Goal: Task Accomplishment & Management: Manage account settings

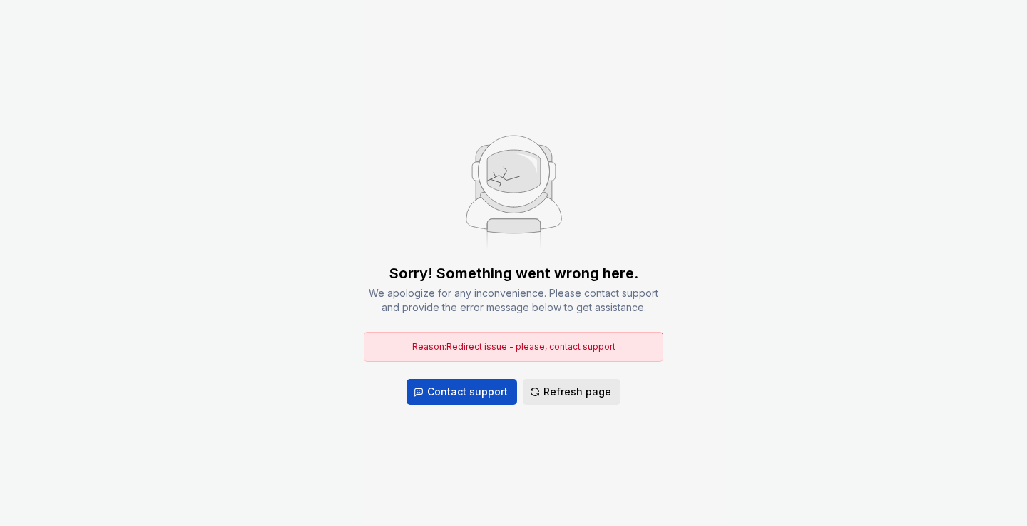
click at [555, 384] on span "Refresh page" at bounding box center [577, 391] width 68 height 14
click at [558, 391] on span "Refresh page" at bounding box center [577, 391] width 68 height 14
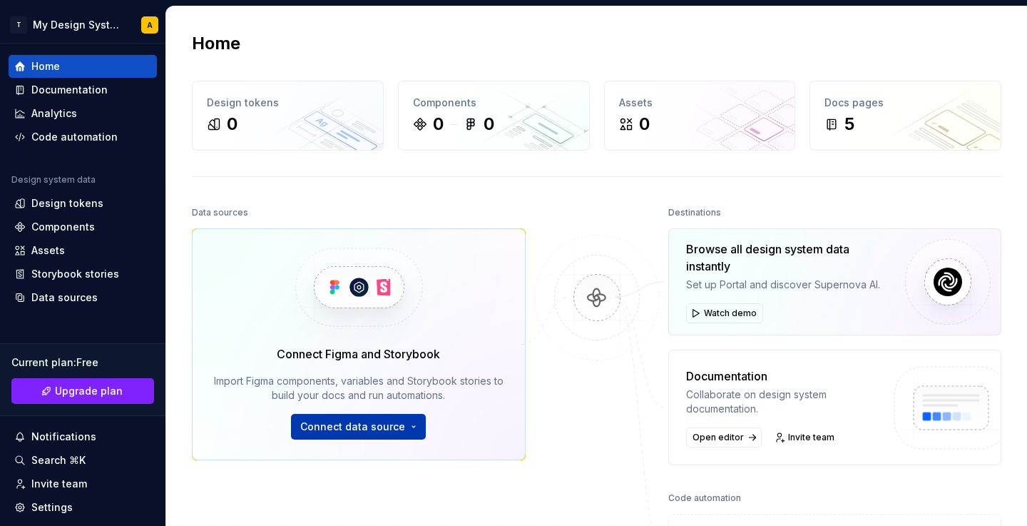
click at [391, 429] on span "Connect data source" at bounding box center [352, 426] width 105 height 14
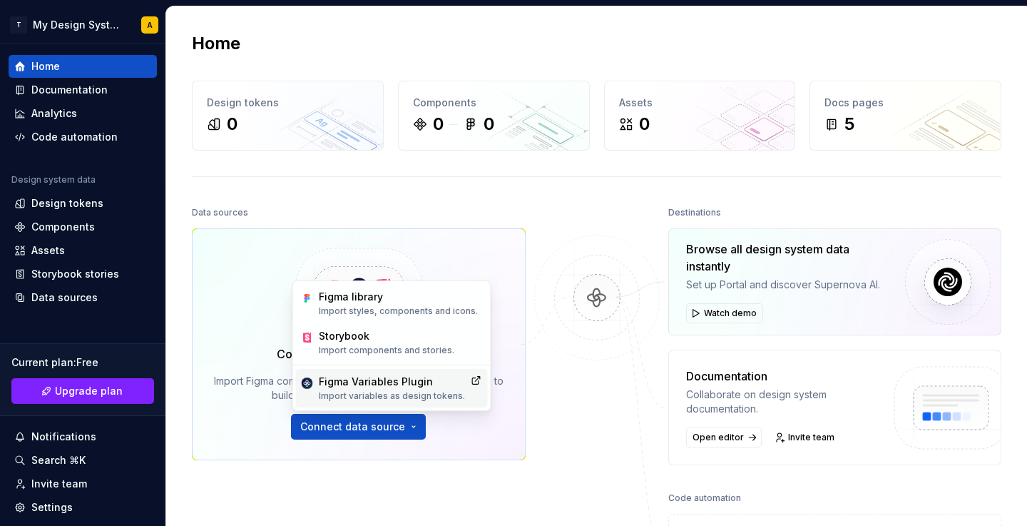
click at [401, 378] on div "Figma Variables Plugin" at bounding box center [392, 381] width 146 height 14
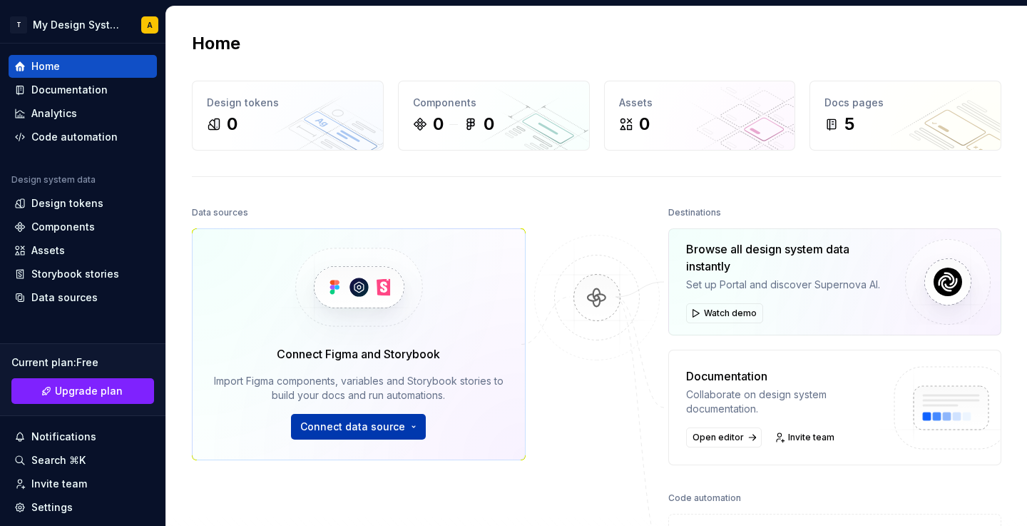
click at [345, 436] on button "Connect data source" at bounding box center [358, 427] width 135 height 26
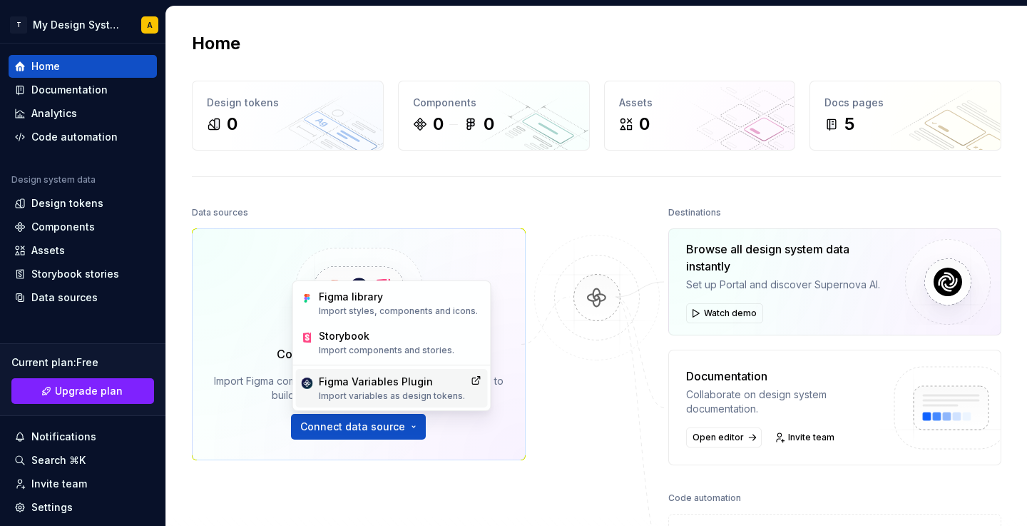
click at [379, 384] on div "Figma Variables Plugin" at bounding box center [392, 381] width 146 height 14
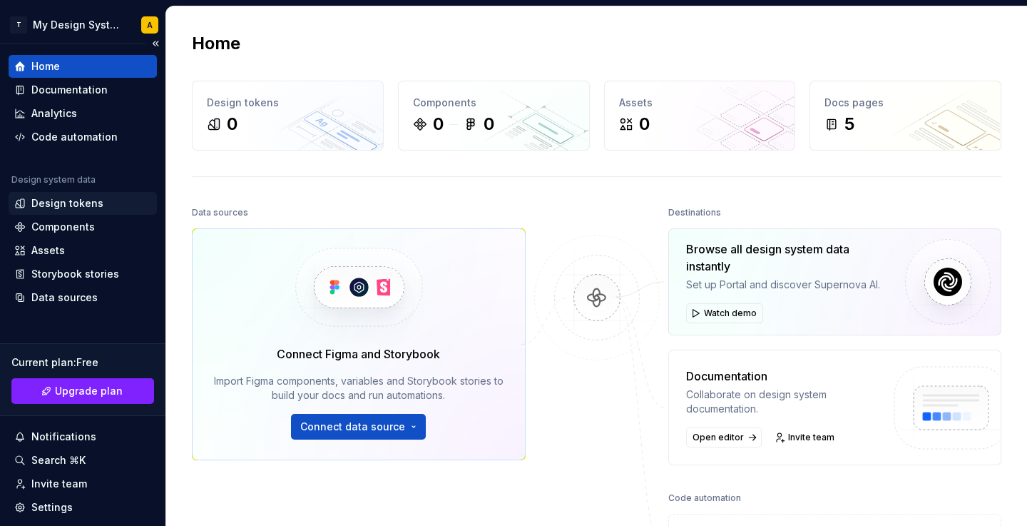
click at [71, 206] on div "Design tokens" at bounding box center [67, 203] width 72 height 14
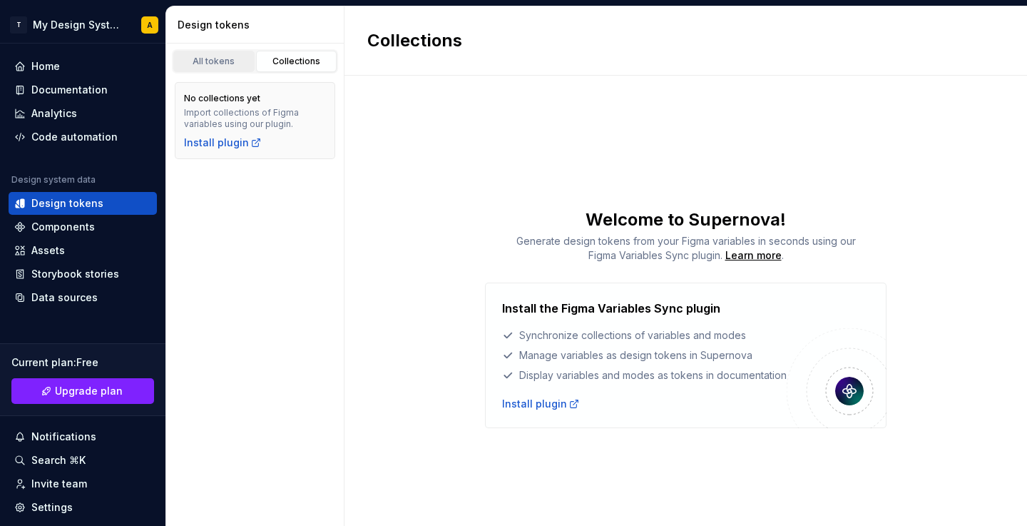
click at [215, 63] on div "All tokens" at bounding box center [213, 61] width 71 height 11
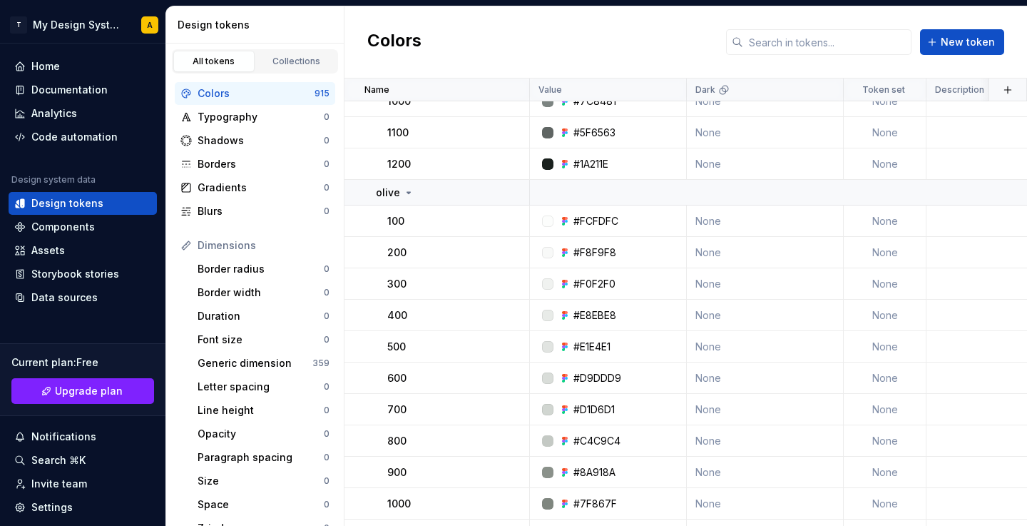
scroll to position [2719, 0]
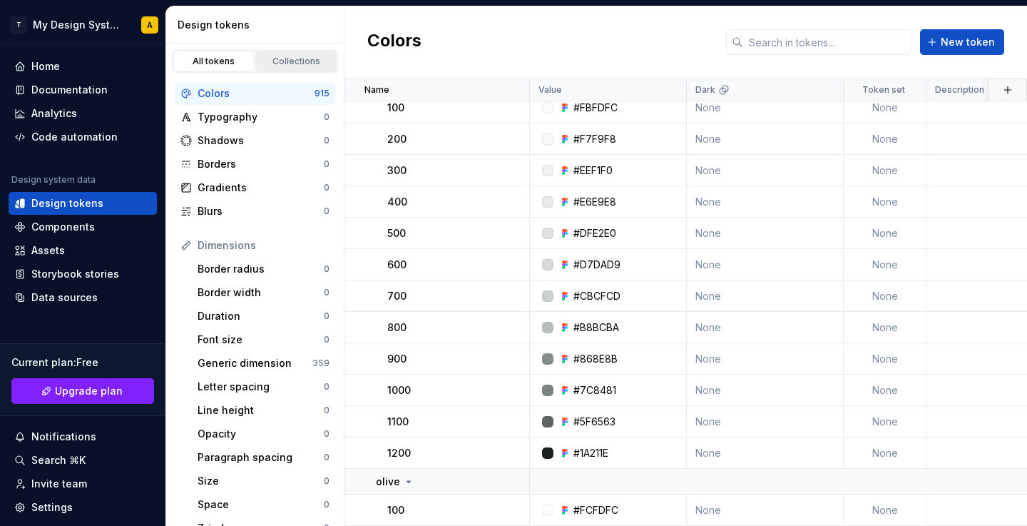
click at [299, 64] on div "Collections" at bounding box center [296, 61] width 71 height 11
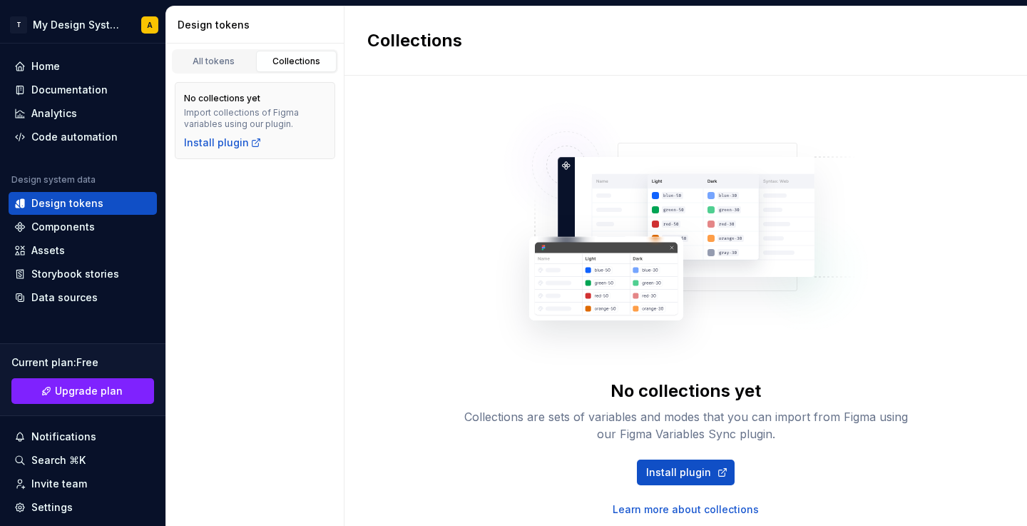
click at [247, 242] on div "All tokens Collections No collections yet Import collections of Figma variables…" at bounding box center [255, 284] width 178 height 482
click at [210, 61] on div "All tokens" at bounding box center [213, 61] width 71 height 11
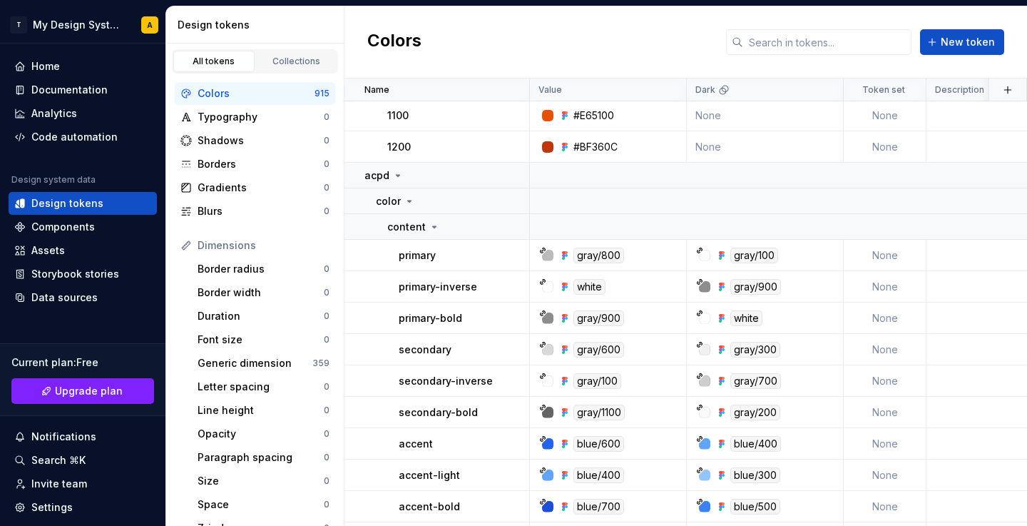
scroll to position [12223, 0]
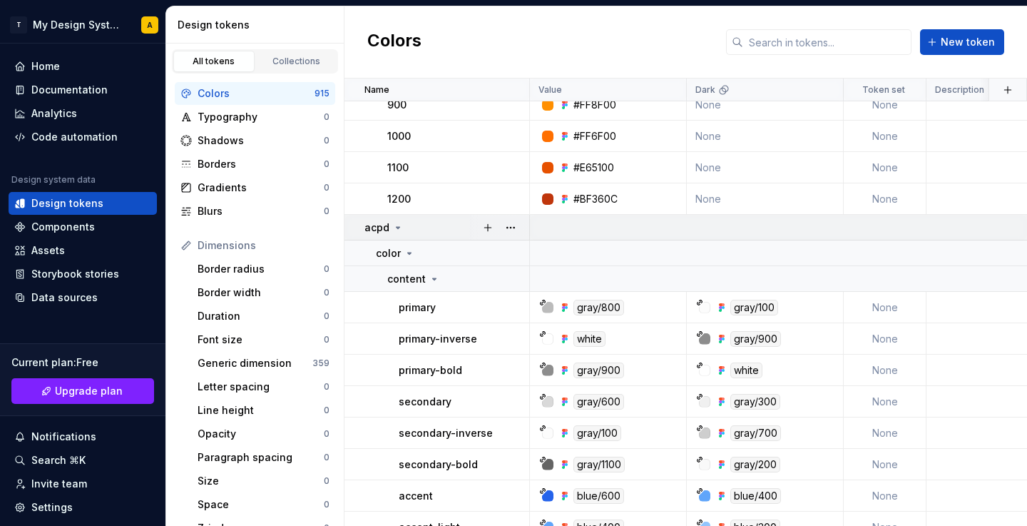
click at [401, 227] on icon at bounding box center [397, 227] width 11 height 11
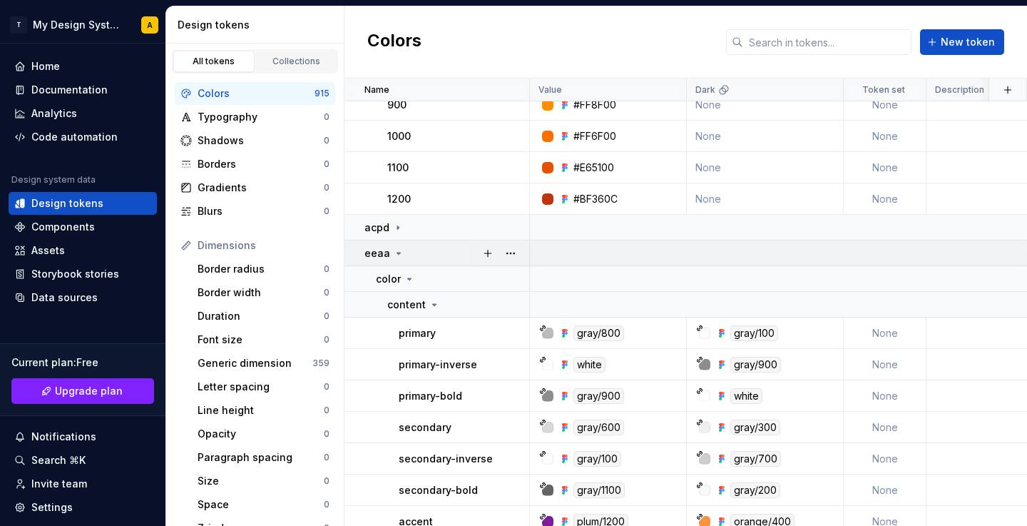
click at [399, 250] on icon at bounding box center [398, 252] width 11 height 11
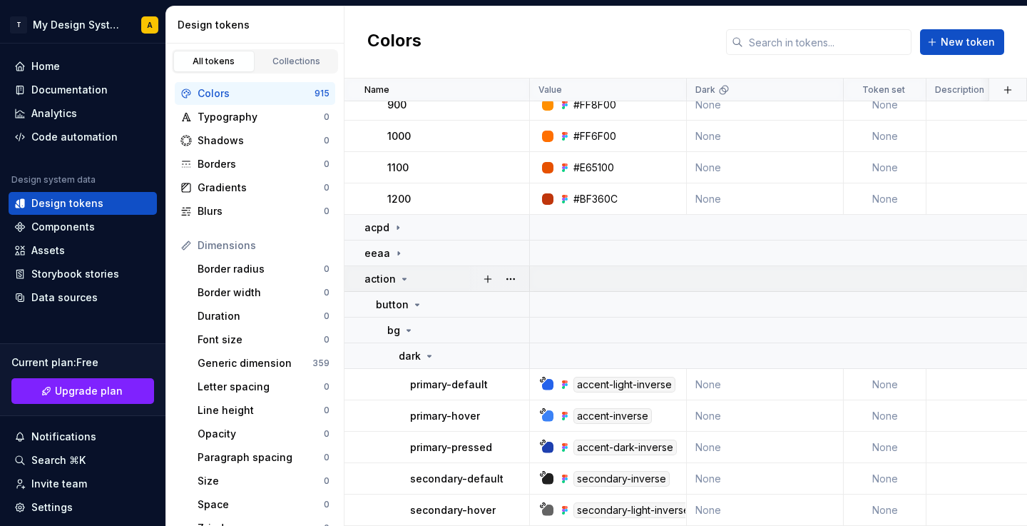
click at [402, 277] on icon at bounding box center [404, 278] width 11 height 11
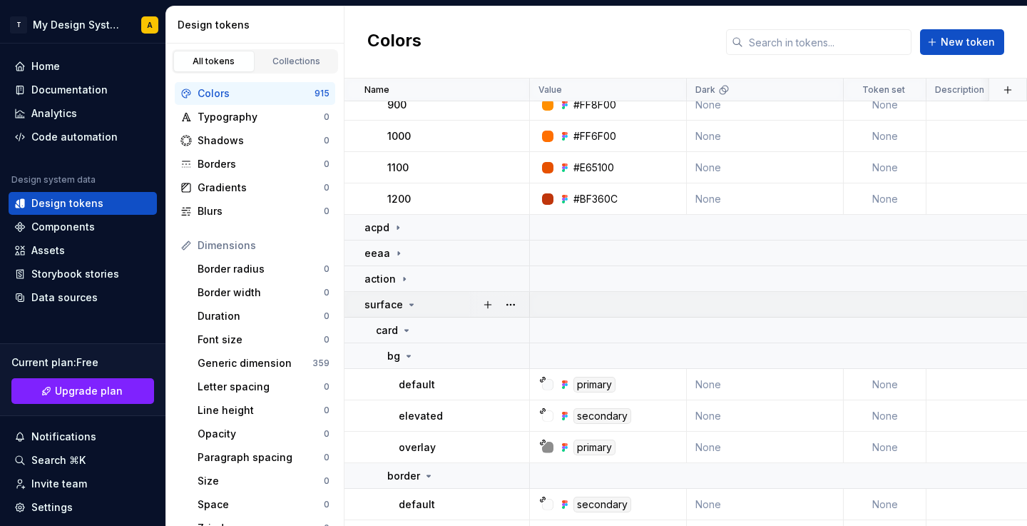
click at [407, 304] on icon at bounding box center [411, 304] width 11 height 11
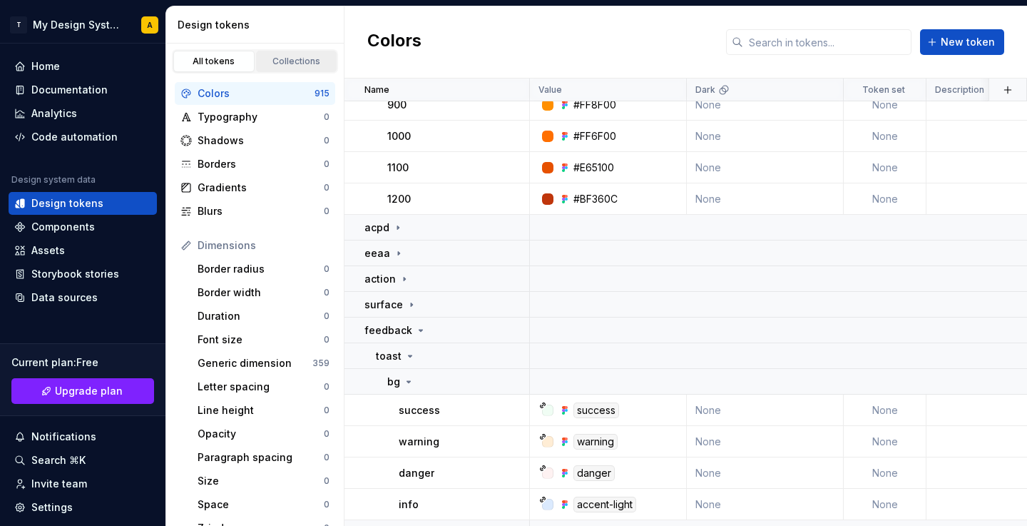
click at [280, 63] on div "Collections" at bounding box center [296, 61] width 71 height 11
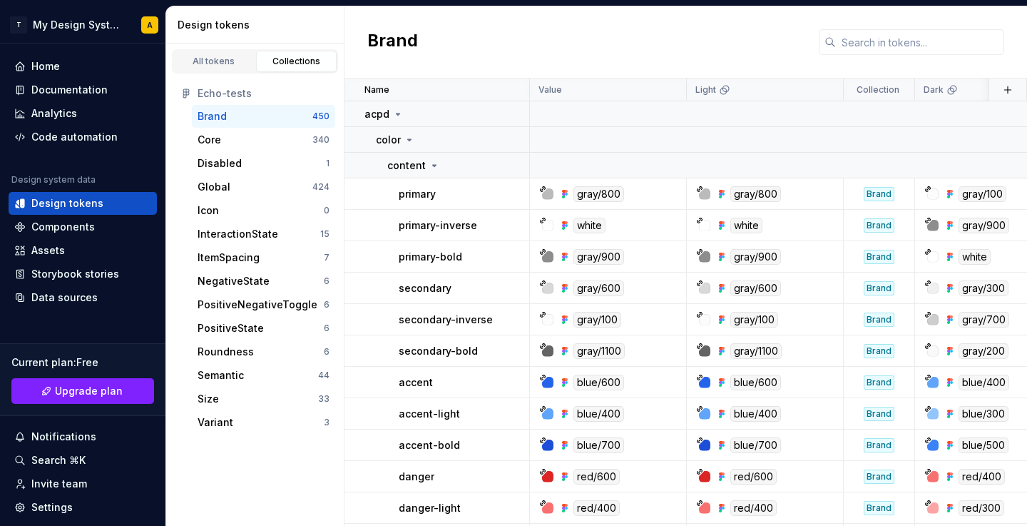
click at [249, 113] on div "Brand" at bounding box center [255, 116] width 115 height 14
click at [229, 190] on div "Global" at bounding box center [255, 187] width 115 height 14
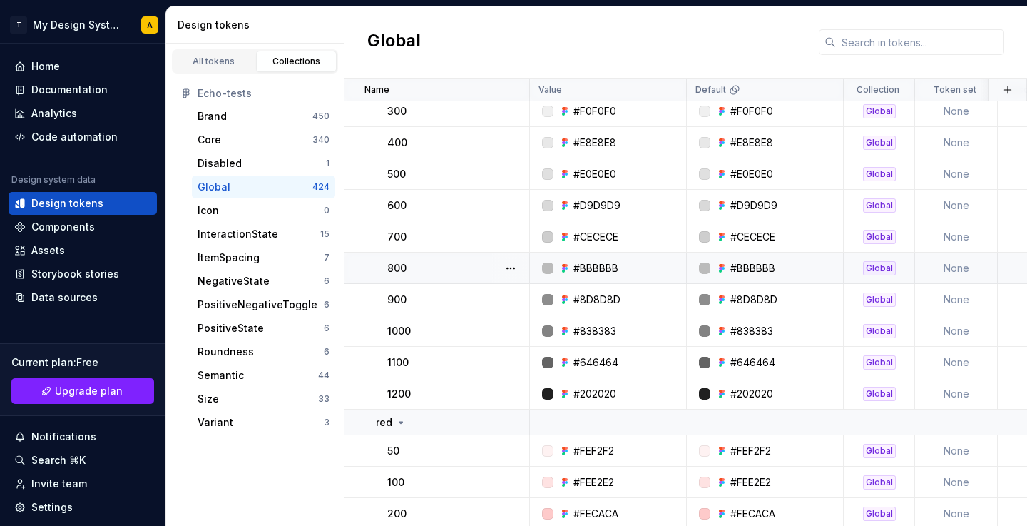
scroll to position [517, 0]
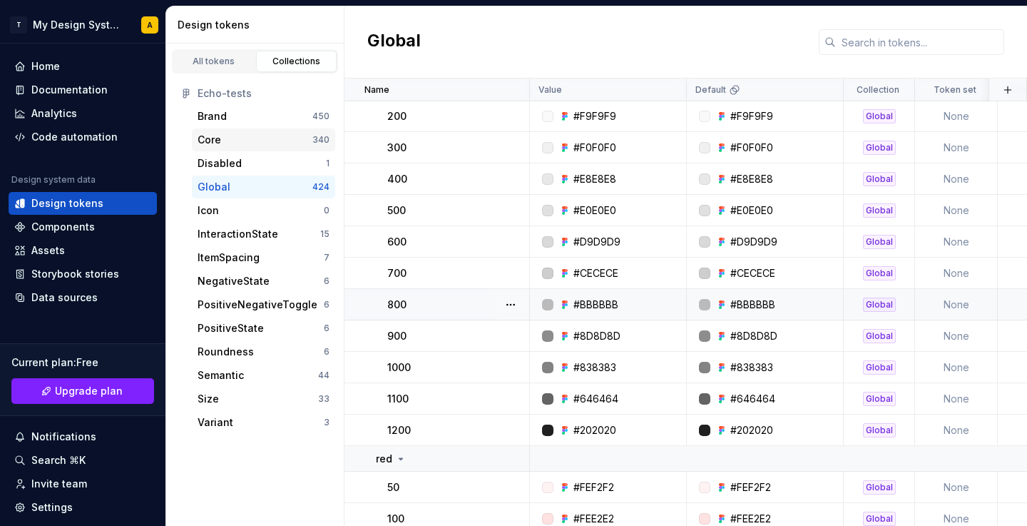
click at [222, 135] on div "Core" at bounding box center [255, 140] width 115 height 14
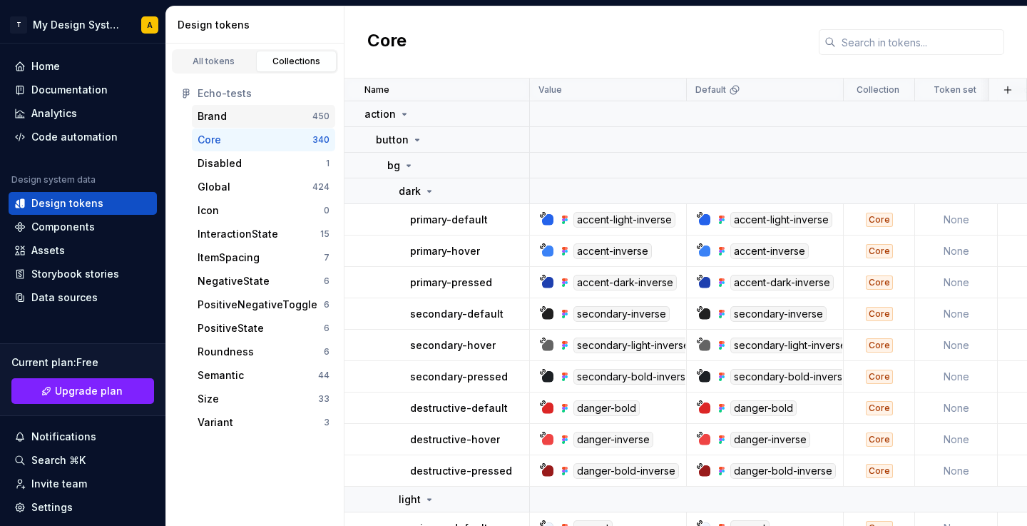
click at [220, 111] on div "Brand" at bounding box center [212, 116] width 29 height 14
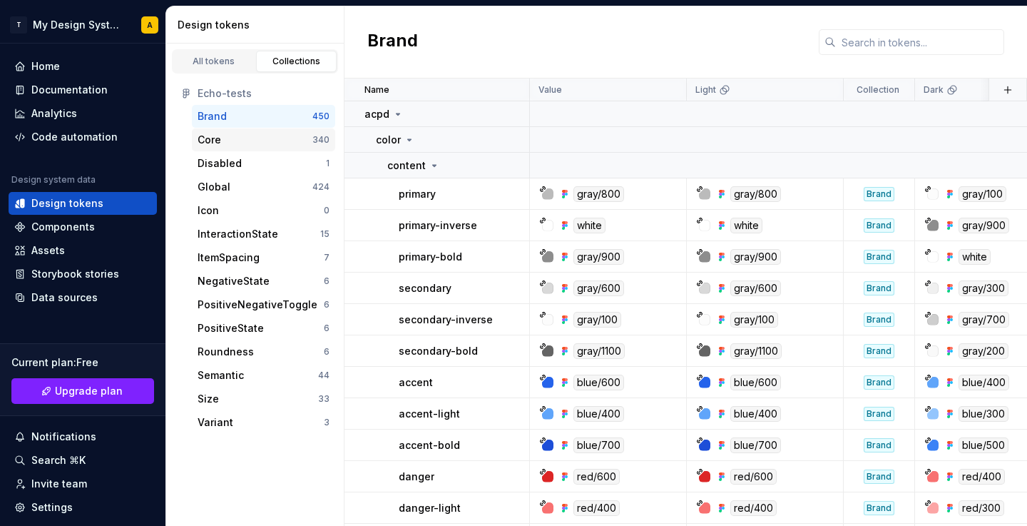
click at [226, 135] on div "Core" at bounding box center [255, 140] width 115 height 14
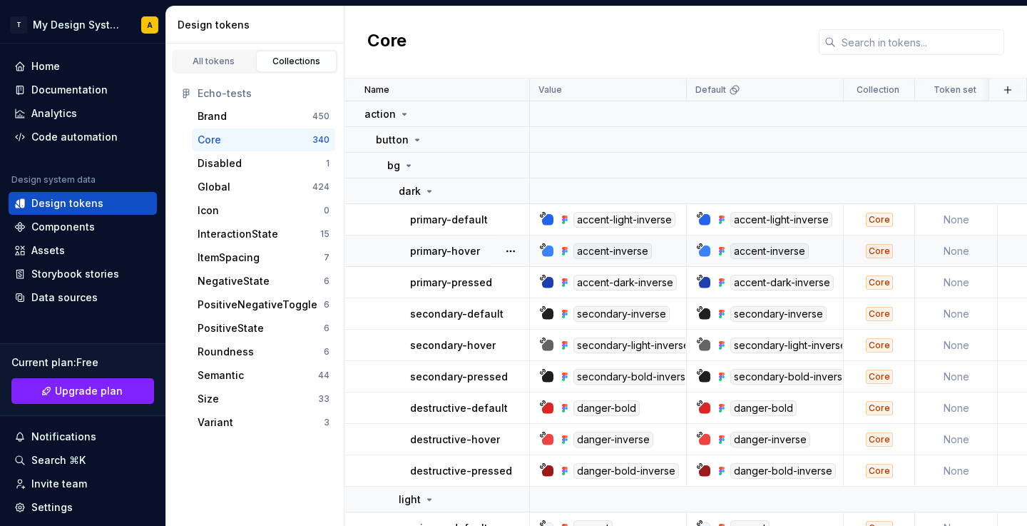
click at [704, 252] on div at bounding box center [704, 250] width 11 height 11
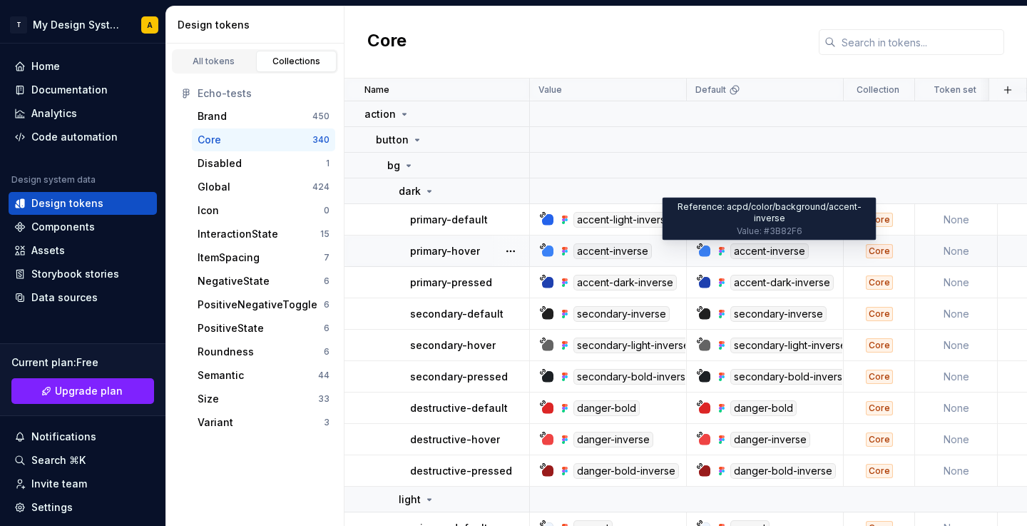
click at [746, 252] on div "accent-inverse" at bounding box center [769, 251] width 78 height 16
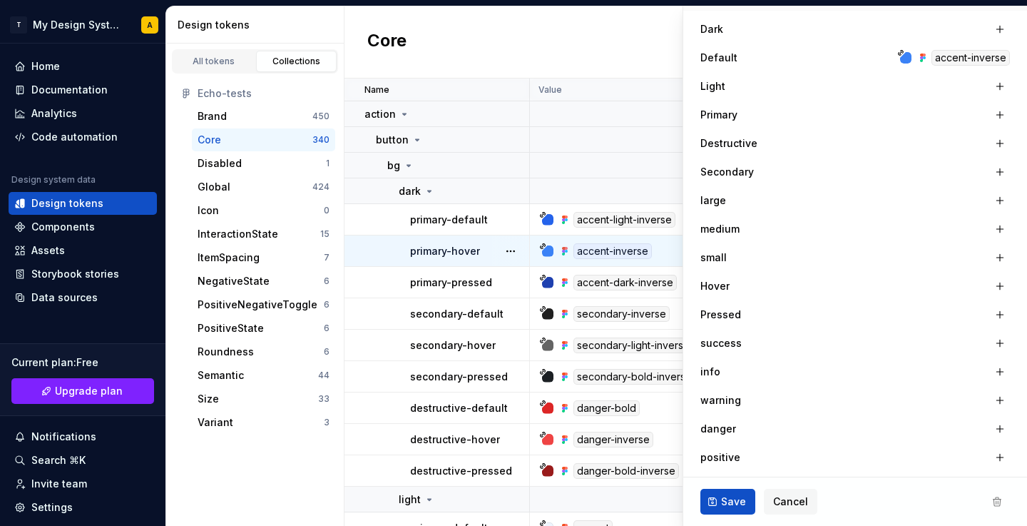
scroll to position [423, 0]
click at [392, 61] on div "Core" at bounding box center [685, 42] width 682 height 72
click at [781, 502] on span "Cancel" at bounding box center [790, 501] width 35 height 14
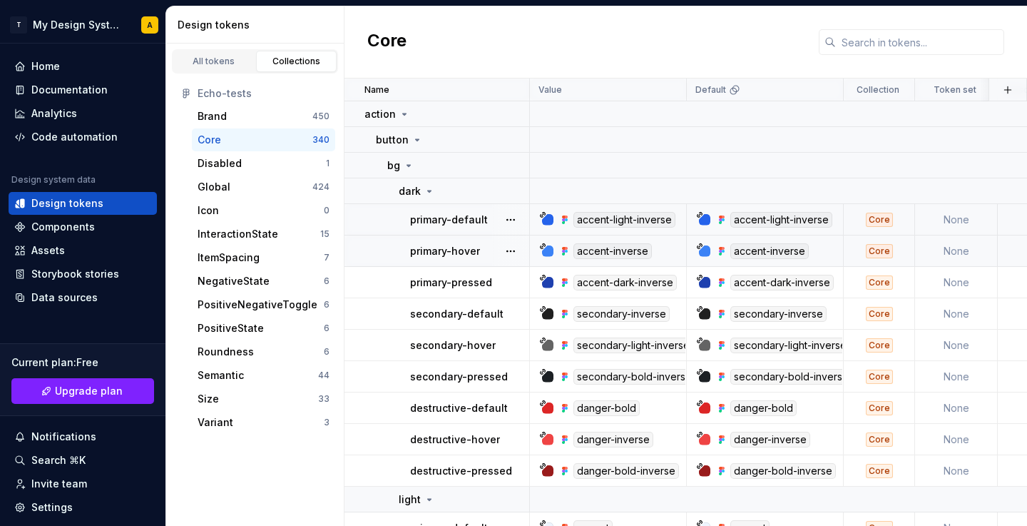
click at [711, 216] on div "accent-light-inverse" at bounding box center [769, 220] width 146 height 16
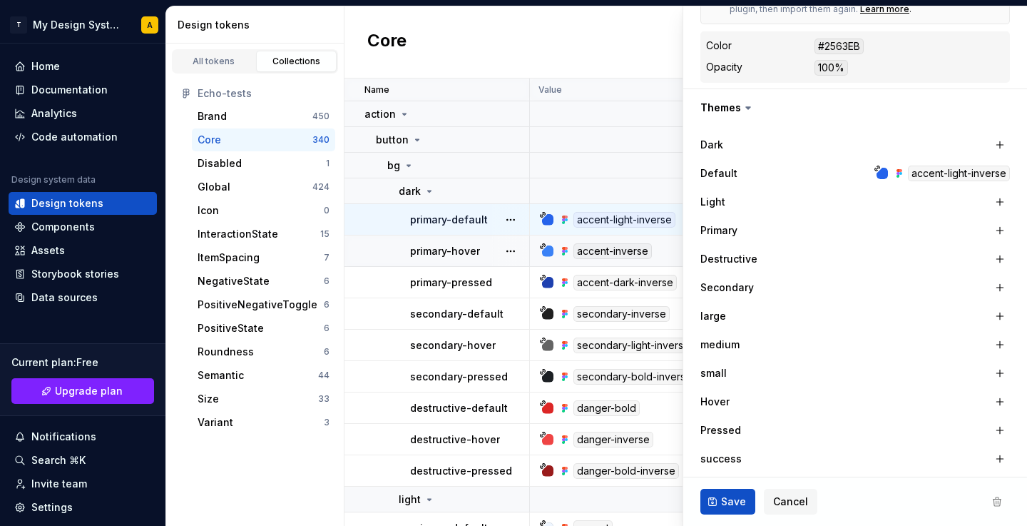
scroll to position [307, 0]
click at [990, 200] on button "button" at bounding box center [1000, 201] width 20 height 20
click at [623, 185] on td at bounding box center [904, 191] width 749 height 26
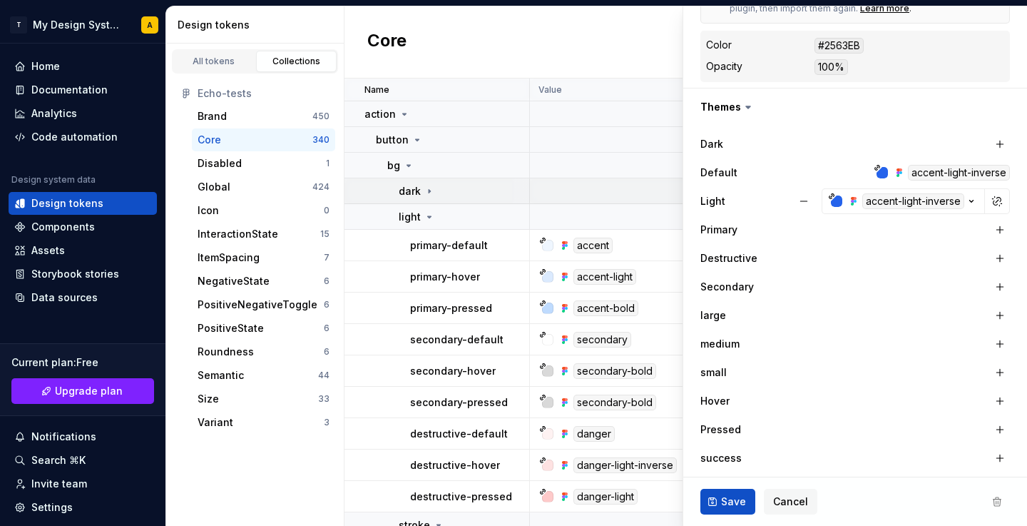
click at [634, 190] on td at bounding box center [904, 191] width 749 height 26
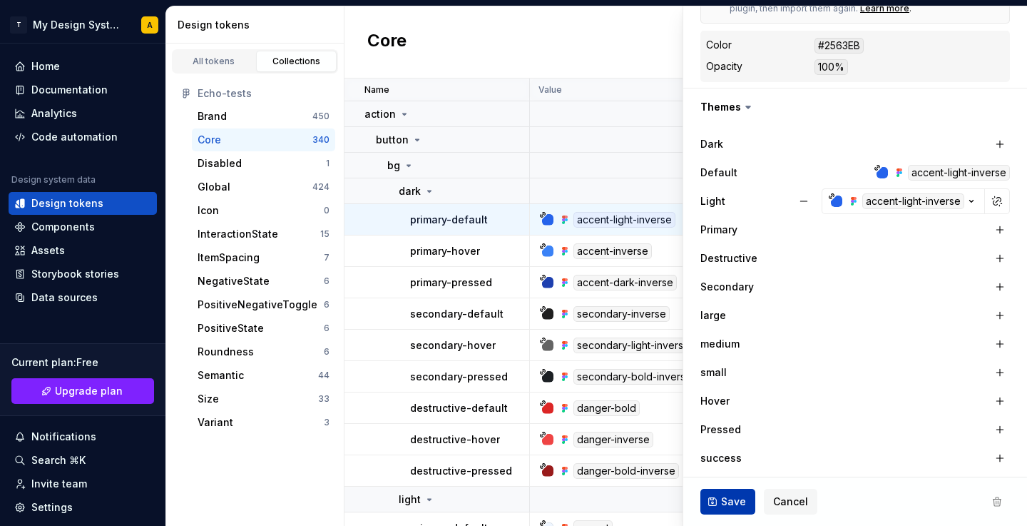
click at [729, 503] on span "Save" at bounding box center [733, 501] width 25 height 14
type textarea "*"
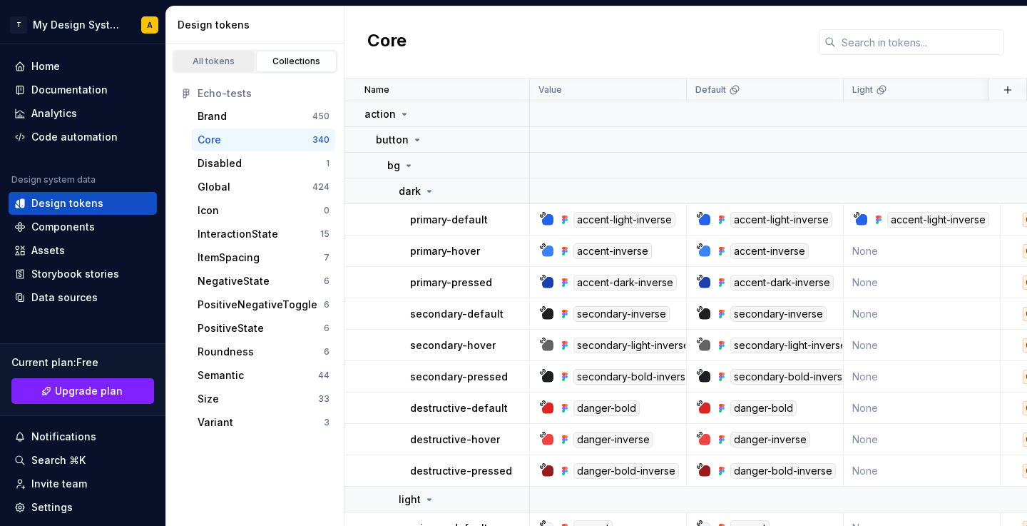
click at [207, 64] on div "All tokens" at bounding box center [213, 61] width 71 height 11
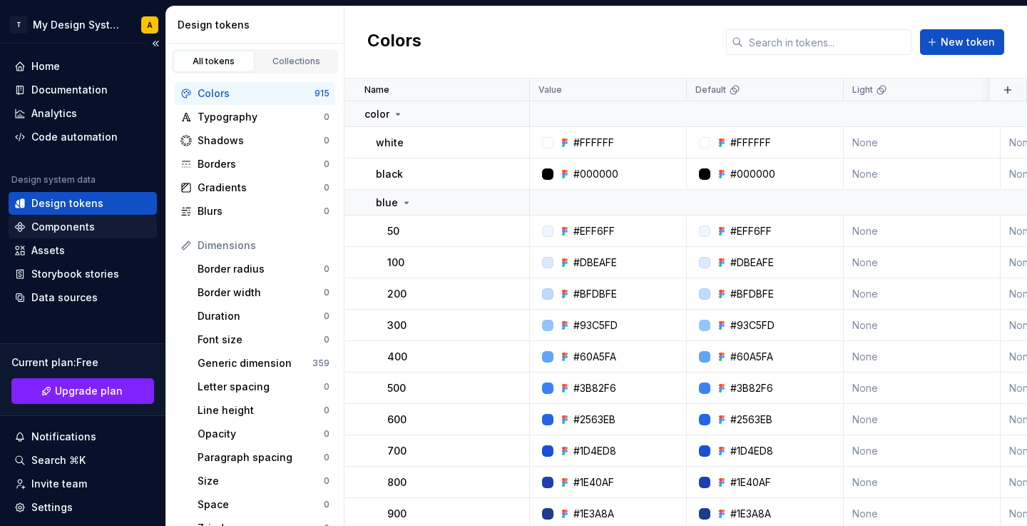
click at [45, 223] on div "Components" at bounding box center [62, 227] width 63 height 14
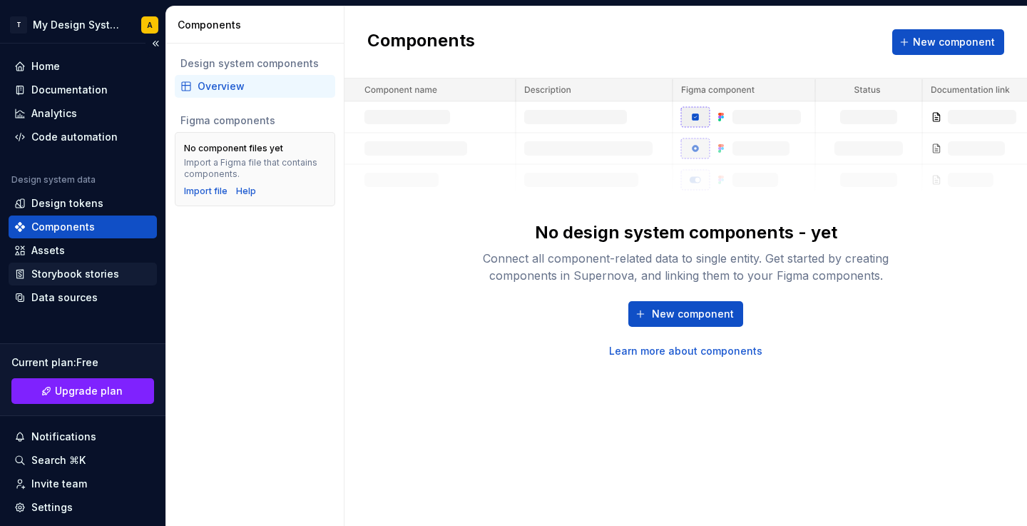
click at [57, 280] on div "Storybook stories" at bounding box center [75, 274] width 88 height 14
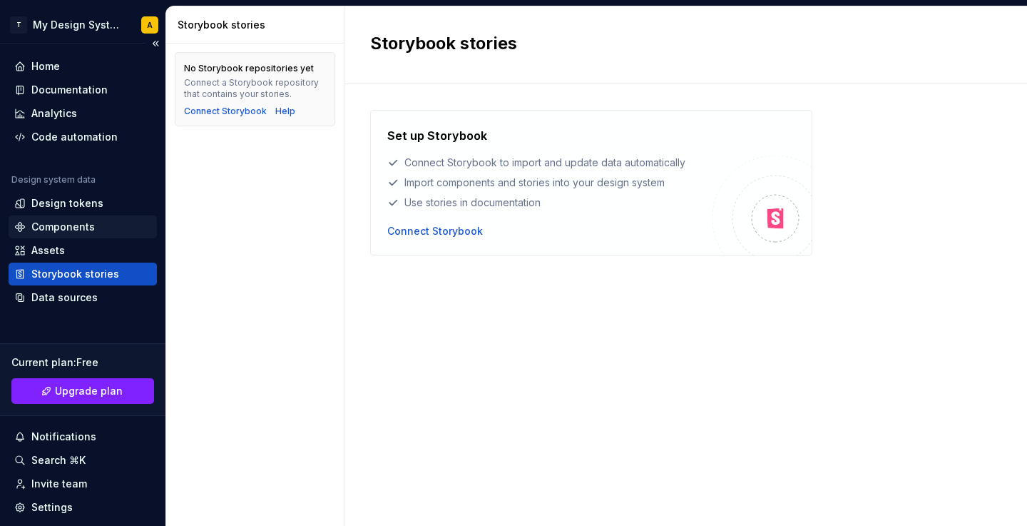
click at [64, 225] on div "Components" at bounding box center [62, 227] width 63 height 14
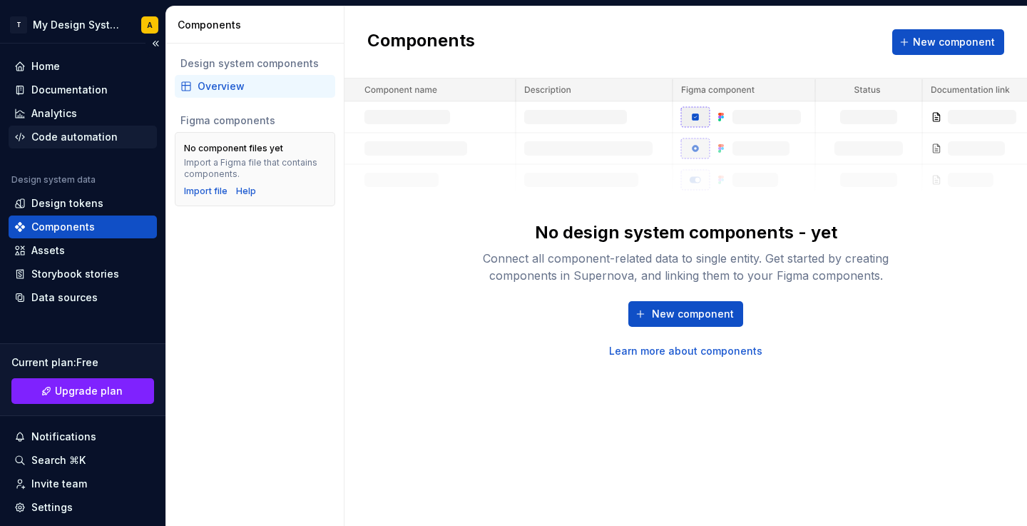
click at [55, 140] on div "Code automation" at bounding box center [74, 137] width 86 height 14
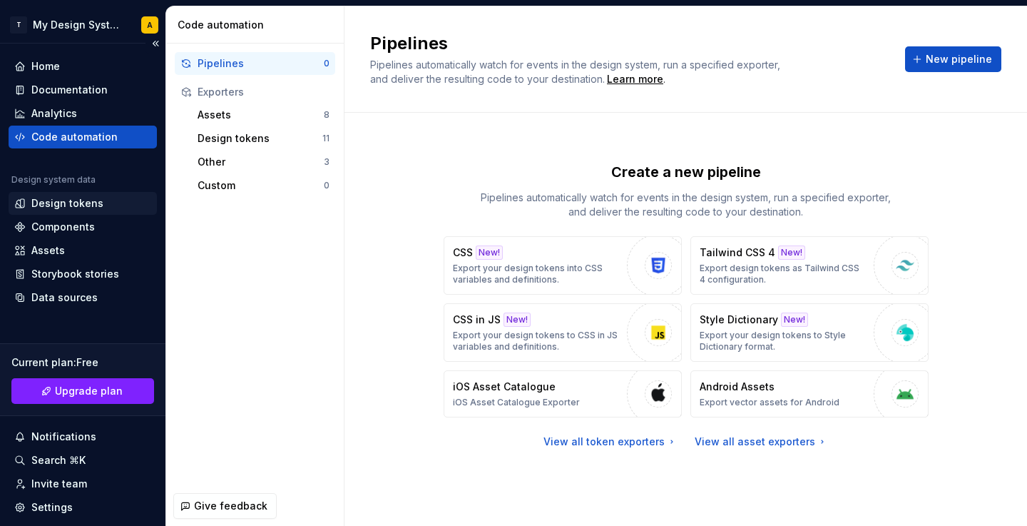
click at [74, 209] on div "Design tokens" at bounding box center [67, 203] width 72 height 14
